Goal: Transaction & Acquisition: Register for event/course

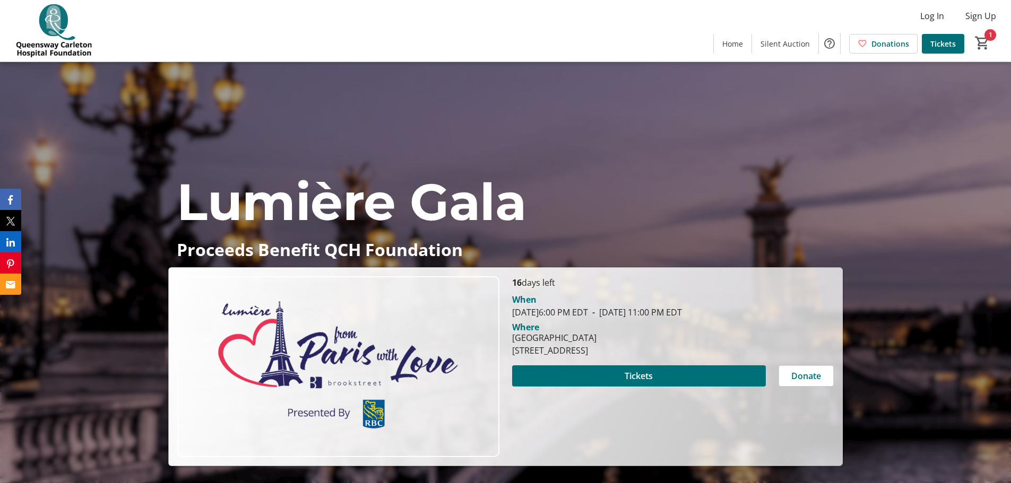
scroll to position [849, 0]
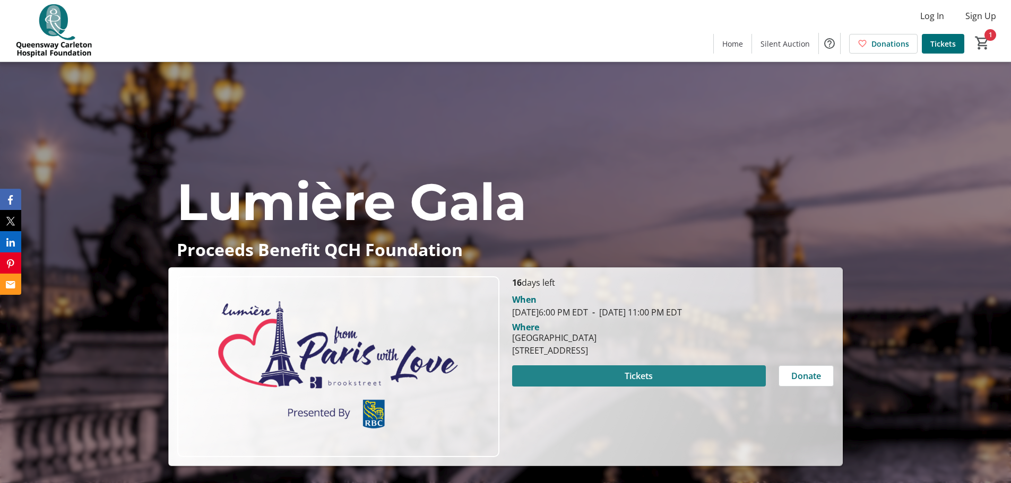
click at [647, 376] on span "Tickets" at bounding box center [638, 376] width 28 height 13
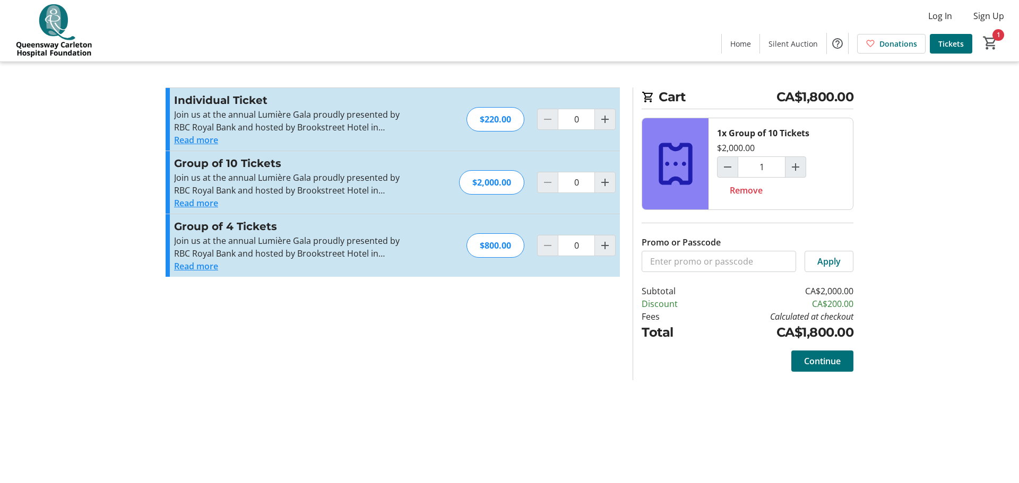
type input "1"
click at [604, 242] on mat-icon "Increment by one" at bounding box center [604, 245] width 13 height 13
type input "1"
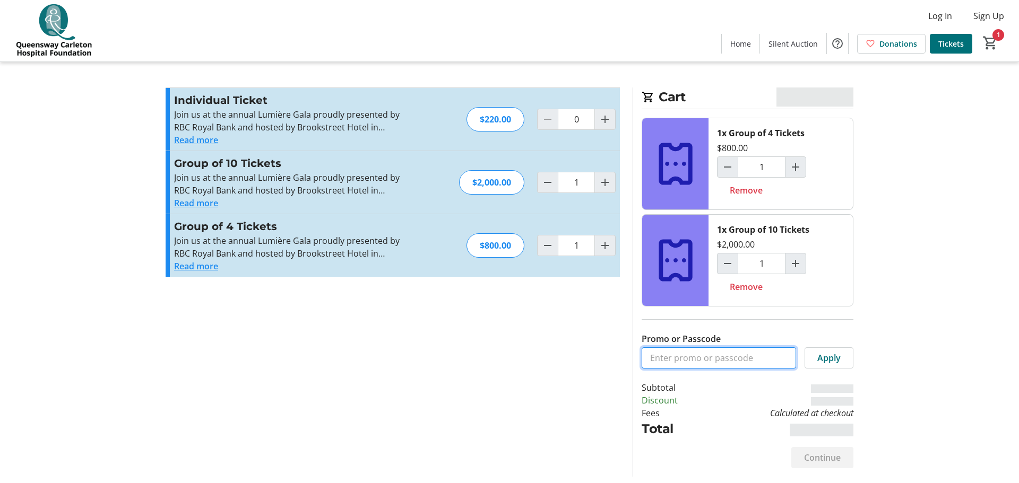
click at [694, 361] on input "Promo or Passcode" at bounding box center [718, 358] width 154 height 21
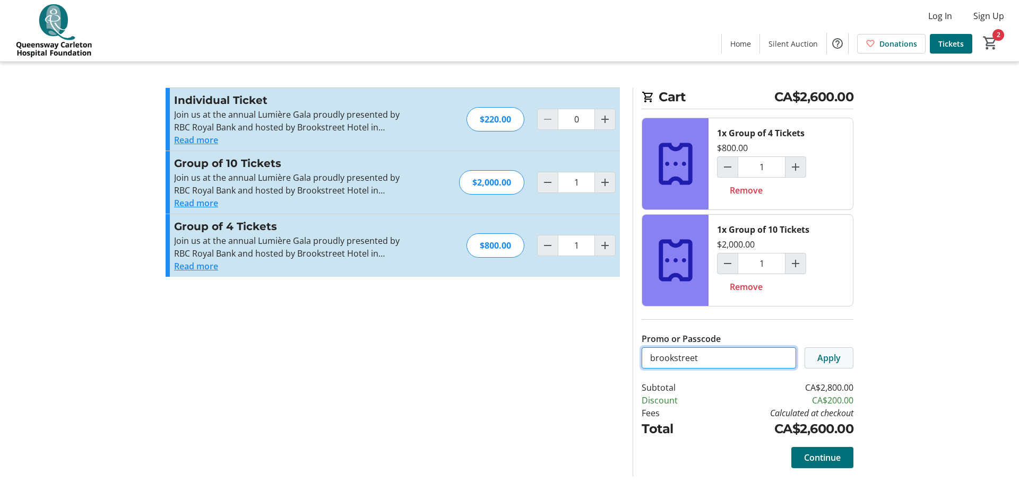
type input "brookstreet"
click at [844, 359] on span at bounding box center [829, 357] width 48 height 25
click at [611, 119] on mat-icon "Increment by one" at bounding box center [604, 119] width 13 height 13
type input "1"
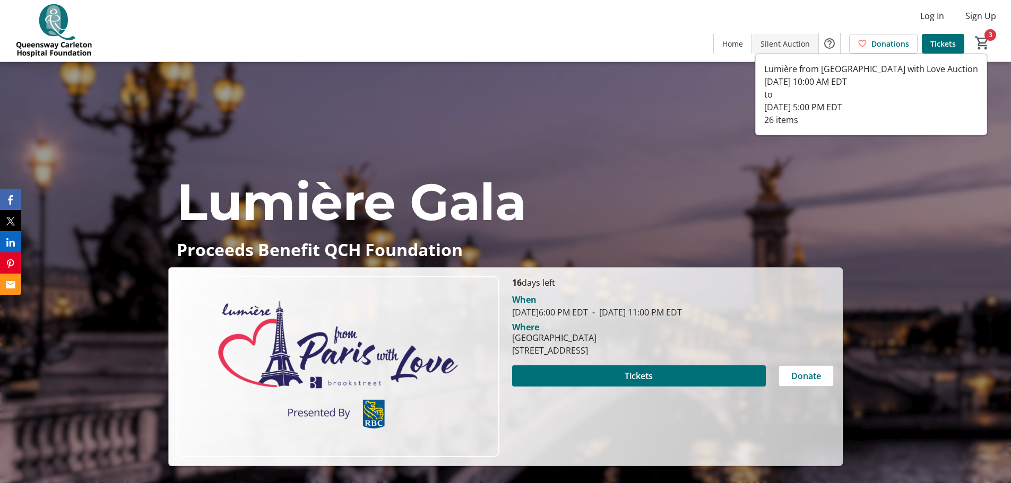
click at [776, 42] on span "Silent Auction" at bounding box center [784, 43] width 49 height 11
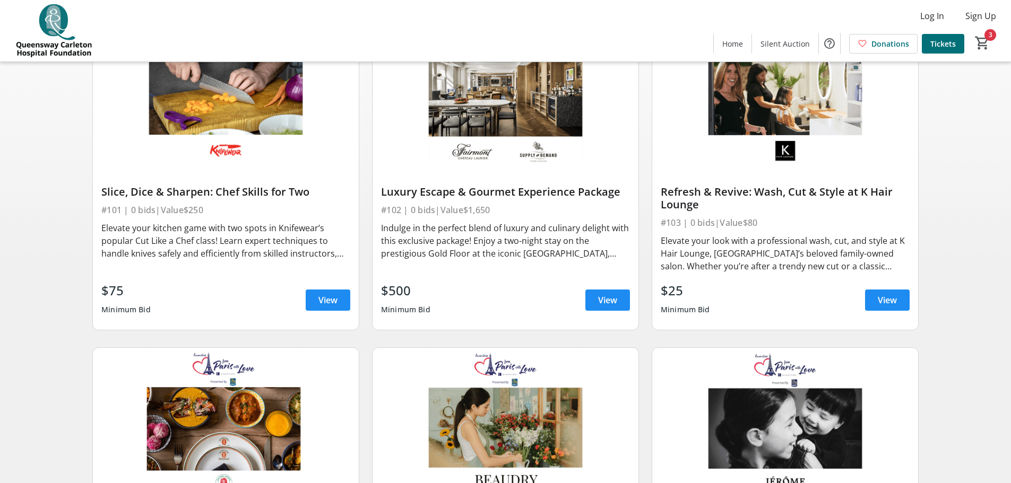
scroll to position [159, 0]
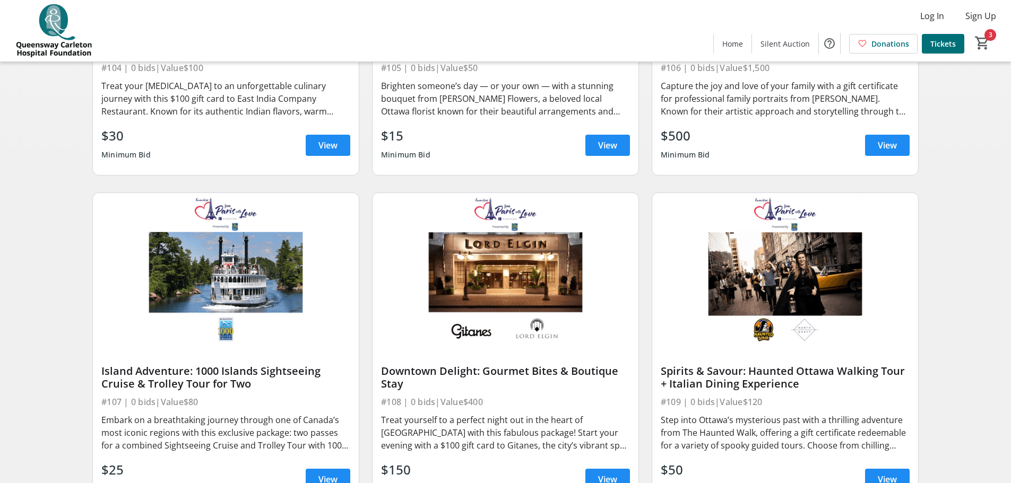
scroll to position [316, 0]
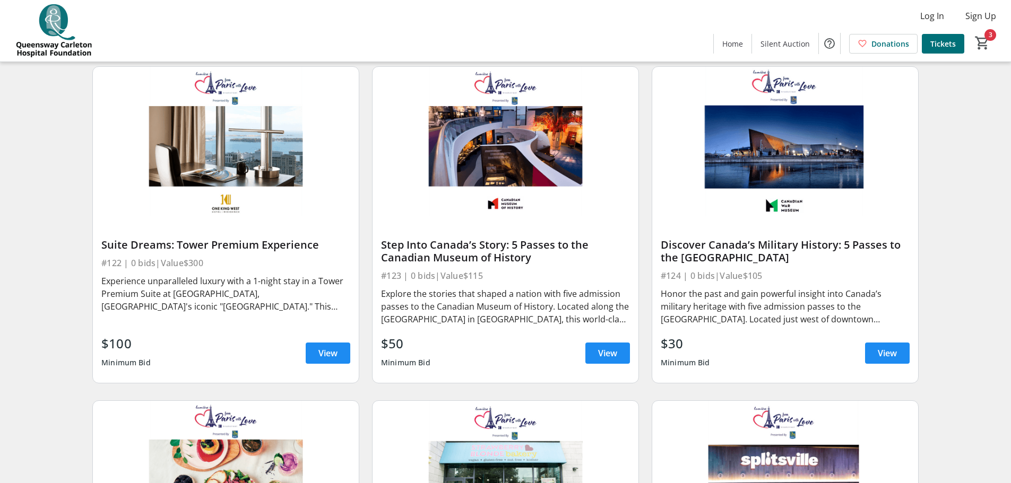
scroll to position [2402, 0]
